Goal: Transaction & Acquisition: Purchase product/service

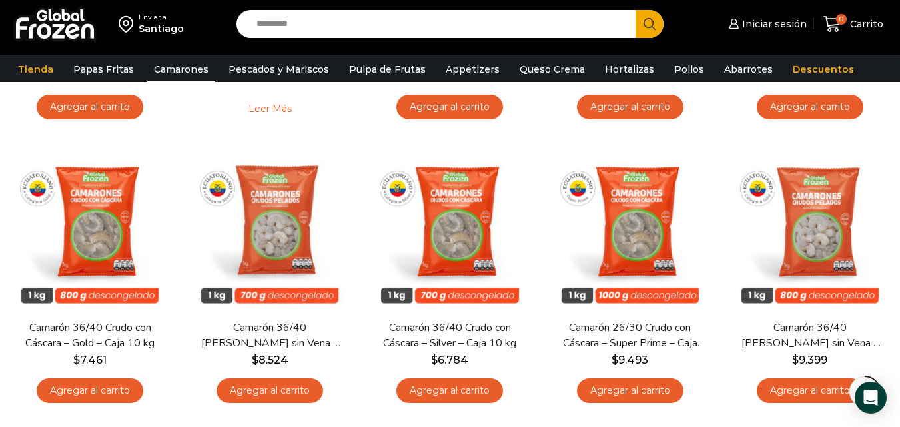
scroll to position [624, 0]
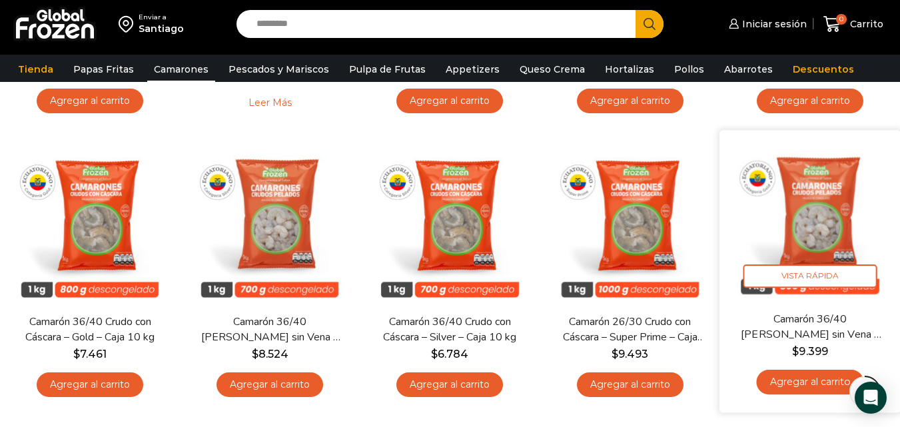
click at [810, 206] on img at bounding box center [810, 221] width 161 height 161
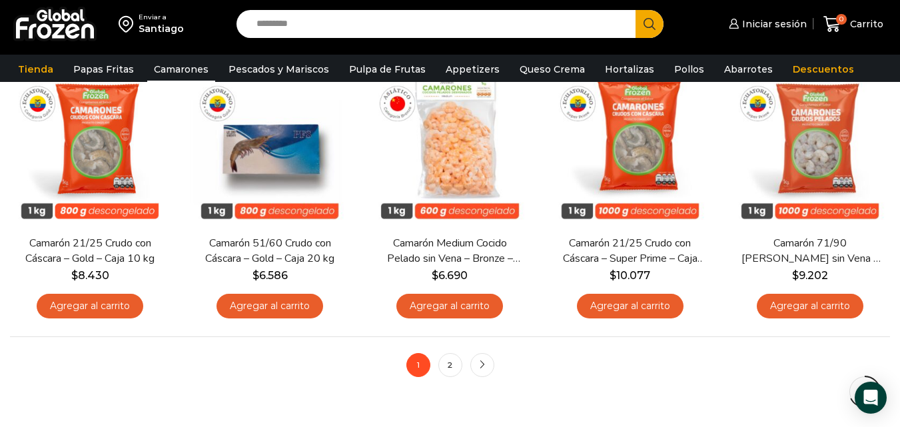
scroll to position [993, 0]
